Goal: Check status: Check status

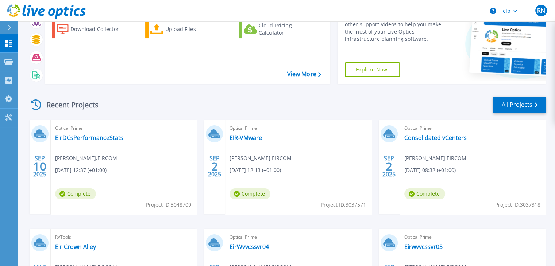
scroll to position [73, 0]
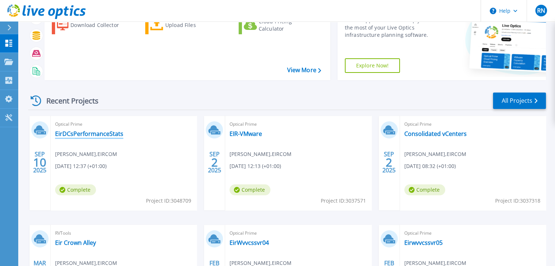
click at [85, 133] on link "EirDCsPerformanceStats" at bounding box center [89, 133] width 68 height 7
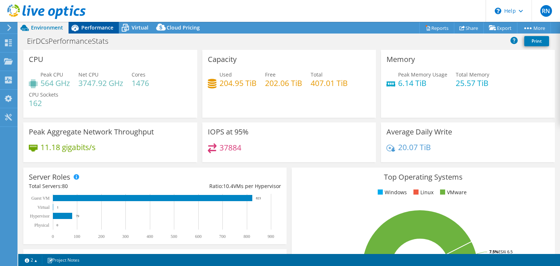
click at [83, 25] on span "Performance" at bounding box center [97, 27] width 32 height 7
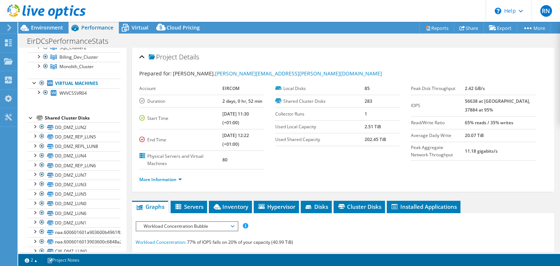
scroll to position [182, 0]
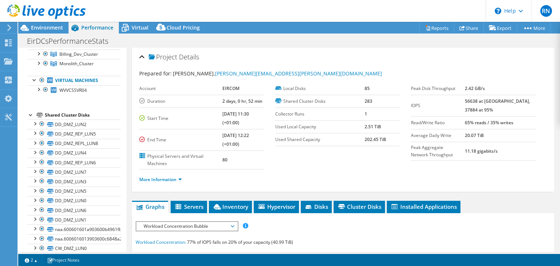
drag, startPoint x: 41, startPoint y: 79, endPoint x: 60, endPoint y: 117, distance: 42.3
click at [41, 79] on div at bounding box center [41, 80] width 7 height 9
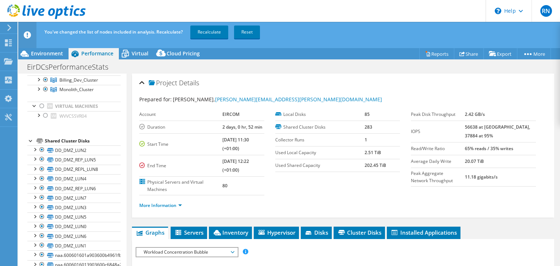
drag, startPoint x: 213, startPoint y: 27, endPoint x: 282, endPoint y: 84, distance: 88.9
click at [212, 27] on link "Recalculate" at bounding box center [209, 32] width 38 height 13
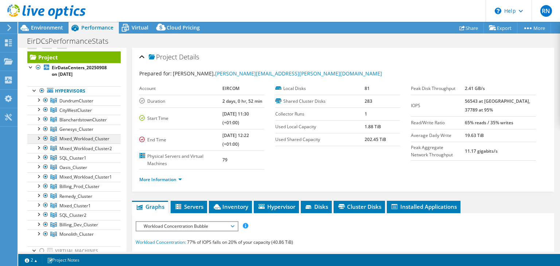
scroll to position [0, 0]
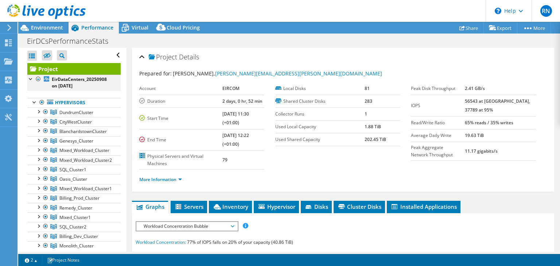
click at [29, 77] on div at bounding box center [30, 78] width 7 height 7
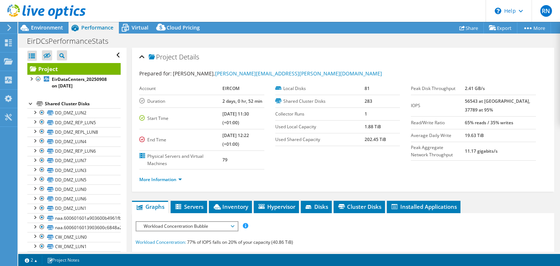
click at [30, 106] on div at bounding box center [30, 103] width 7 height 7
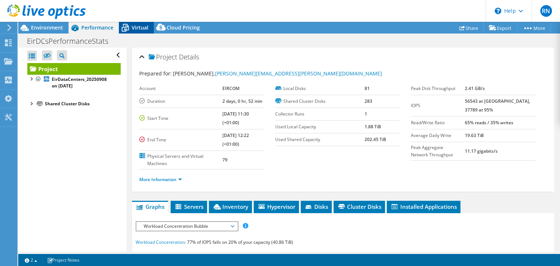
click at [140, 30] on span "Virtual" at bounding box center [140, 27] width 17 height 7
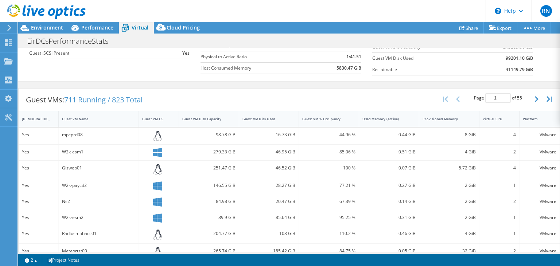
scroll to position [100, 0]
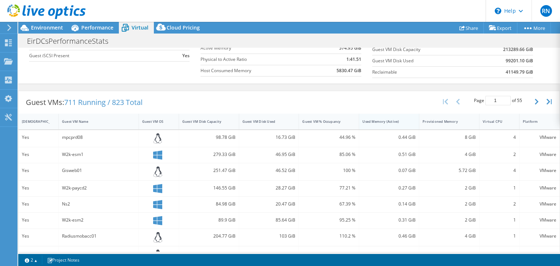
click at [390, 120] on div "Used Memory (Active)" at bounding box center [385, 121] width 45 height 5
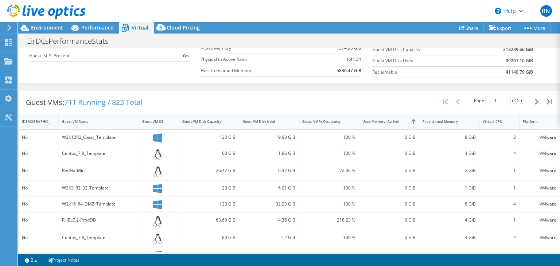
click at [390, 120] on div "Used Memory (Active)" at bounding box center [385, 121] width 45 height 5
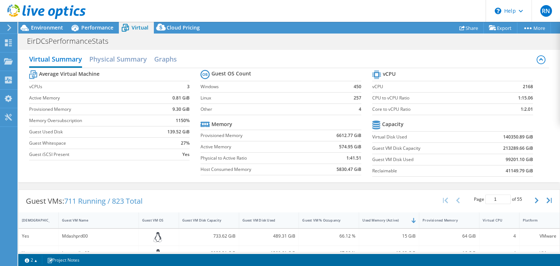
scroll to position [0, 0]
